Goal: Check status: Check status

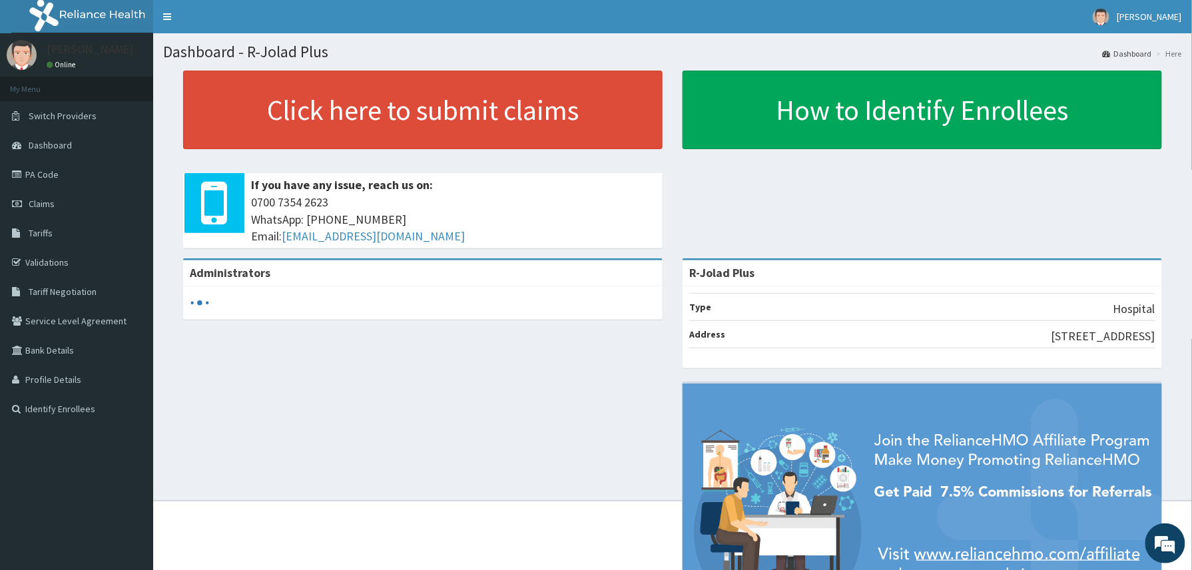
click at [31, 198] on span "Claims" at bounding box center [42, 204] width 26 height 12
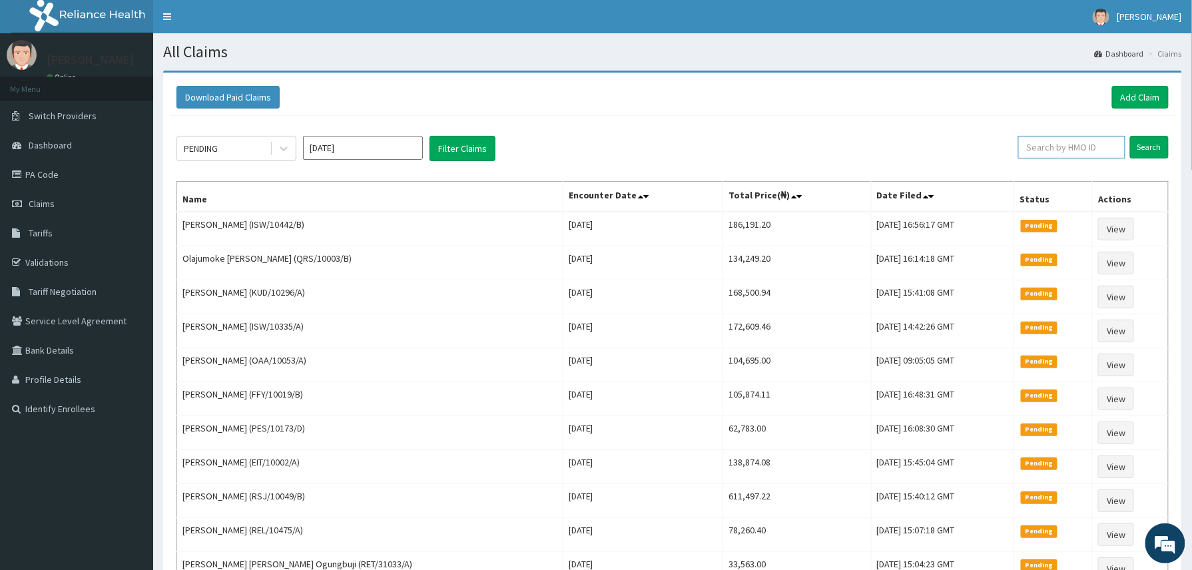
click at [1037, 154] on input "text" at bounding box center [1071, 147] width 107 height 23
paste input "96903cc1"
type input "96903cc1"
paste input "LGQ/10029/B"
type input "LGQ/10029/B"
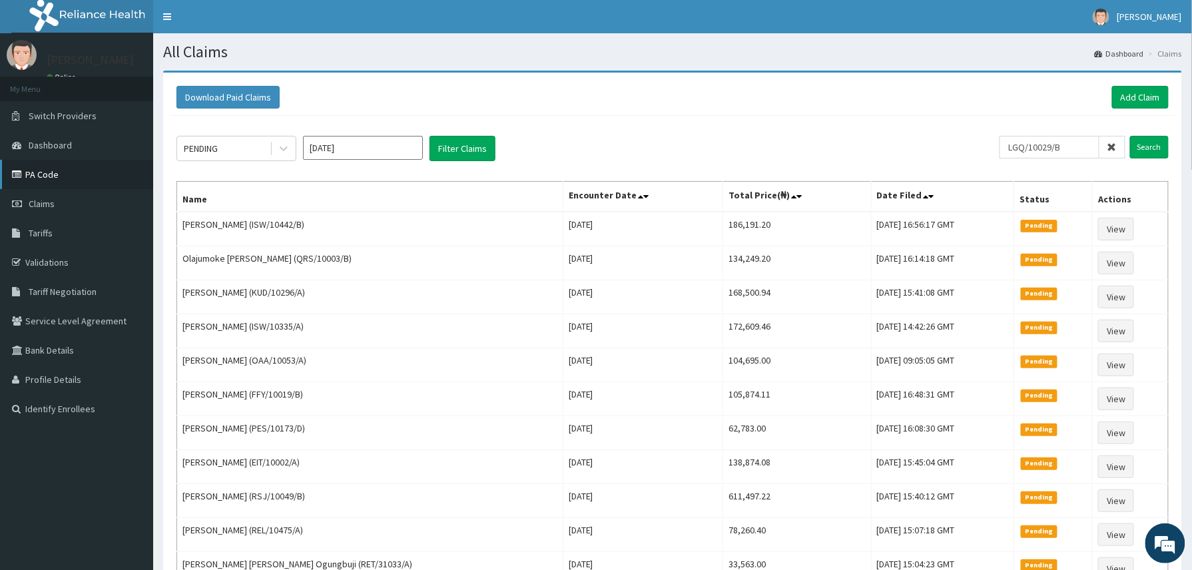
click at [41, 171] on link "PA Code" at bounding box center [76, 174] width 153 height 29
